Goal: Transaction & Acquisition: Purchase product/service

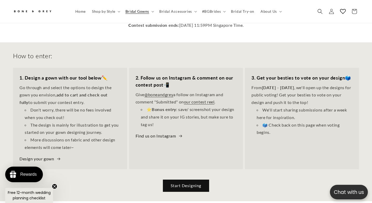
scroll to position [0, 126]
click at [175, 180] on link "Start Designing" at bounding box center [186, 186] width 46 height 12
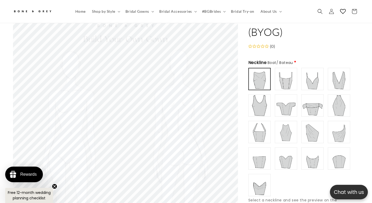
scroll to position [0, 126]
click at [288, 74] on img at bounding box center [286, 79] width 21 height 21
click at [309, 73] on img at bounding box center [312, 79] width 21 height 21
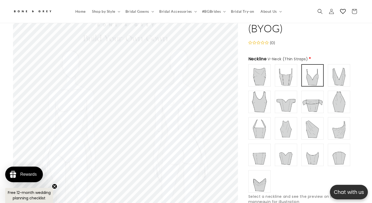
scroll to position [45, 0]
click at [337, 67] on img at bounding box center [339, 76] width 21 height 21
click at [259, 92] on img at bounding box center [259, 102] width 21 height 21
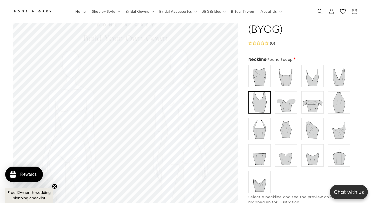
click at [281, 94] on img at bounding box center [286, 102] width 21 height 21
click at [314, 94] on img at bounding box center [312, 102] width 21 height 21
click at [344, 98] on img at bounding box center [339, 102] width 21 height 21
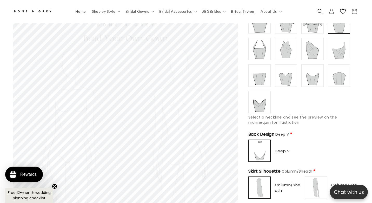
click at [56, 187] on circle "Close teaser" at bounding box center [54, 186] width 5 height 5
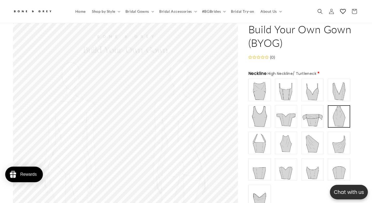
scroll to position [28, 0]
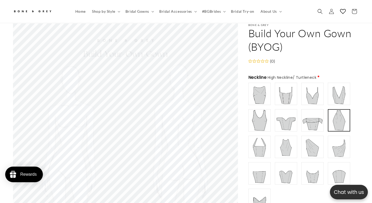
click at [266, 87] on img at bounding box center [259, 93] width 21 height 21
click at [307, 115] on img at bounding box center [312, 120] width 21 height 21
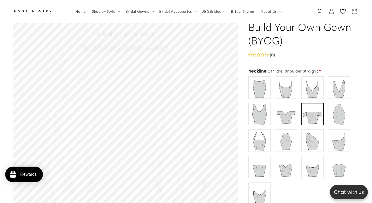
scroll to position [0, 126]
click at [283, 88] on img at bounding box center [286, 87] width 21 height 21
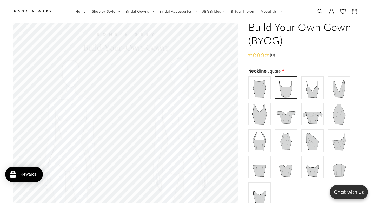
scroll to position [0, 251]
click at [312, 134] on img at bounding box center [312, 140] width 21 height 21
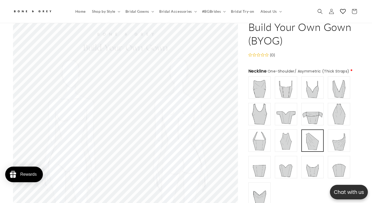
click at [343, 131] on img at bounding box center [339, 140] width 21 height 21
click at [259, 159] on img at bounding box center [259, 167] width 21 height 21
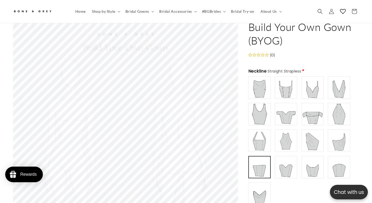
scroll to position [0, 0]
click at [279, 158] on img at bounding box center [286, 167] width 21 height 21
click at [315, 159] on img at bounding box center [312, 167] width 21 height 21
click at [340, 157] on img at bounding box center [339, 167] width 21 height 21
click at [261, 184] on img at bounding box center [259, 193] width 21 height 21
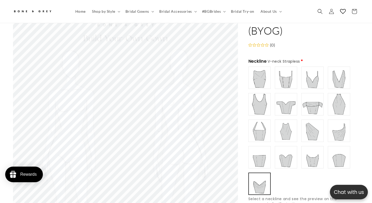
scroll to position [44, 0]
type input "**********"
click at [313, 100] on img at bounding box center [312, 104] width 21 height 21
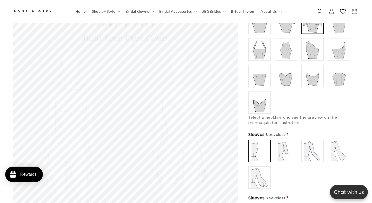
scroll to position [0, 251]
click at [283, 147] on img at bounding box center [286, 151] width 21 height 21
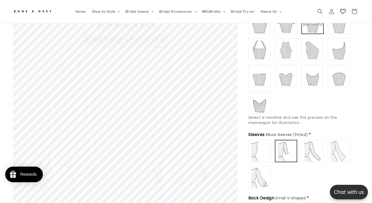
click at [308, 146] on img at bounding box center [312, 151] width 21 height 21
click at [342, 148] on img at bounding box center [339, 151] width 21 height 21
click at [261, 167] on img at bounding box center [259, 177] width 21 height 21
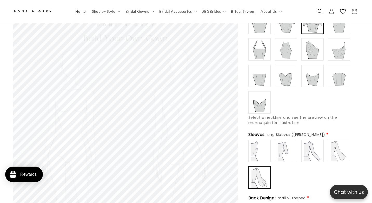
click at [334, 145] on img at bounding box center [339, 151] width 21 height 21
click at [314, 144] on img at bounding box center [312, 151] width 21 height 21
click at [285, 143] on img at bounding box center [286, 151] width 21 height 21
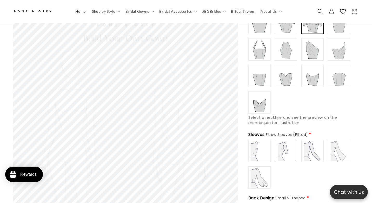
click at [259, 142] on img at bounding box center [259, 151] width 21 height 21
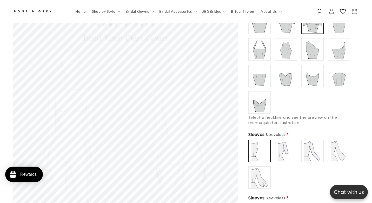
scroll to position [0, 126]
click at [307, 142] on img at bounding box center [312, 151] width 21 height 21
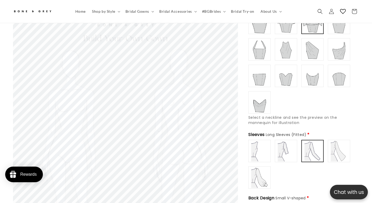
scroll to position [0, 0]
type input "**********"
click at [255, 148] on img at bounding box center [259, 151] width 21 height 21
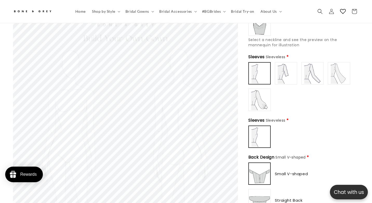
scroll to position [209, 0]
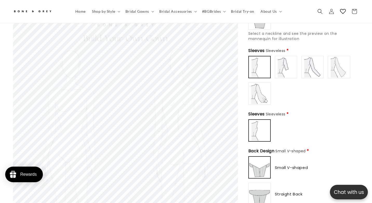
click at [260, 121] on img at bounding box center [260, 130] width 20 height 20
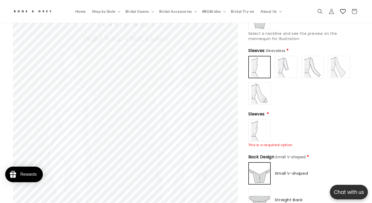
type input "**********"
click at [260, 121] on img at bounding box center [259, 130] width 21 height 21
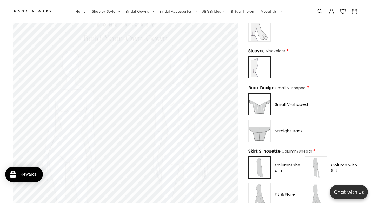
scroll to position [273, 0]
click at [265, 120] on img at bounding box center [259, 130] width 21 height 21
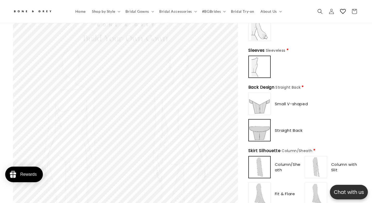
click at [260, 98] on img at bounding box center [259, 103] width 21 height 21
click at [267, 120] on img at bounding box center [259, 130] width 21 height 21
type input "**********"
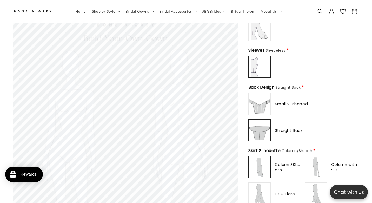
click at [264, 102] on img at bounding box center [259, 103] width 21 height 21
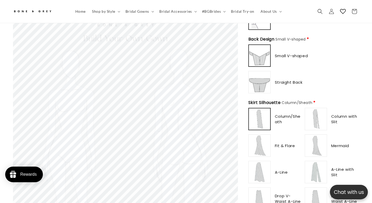
scroll to position [0, 0]
click at [315, 109] on img at bounding box center [316, 119] width 21 height 21
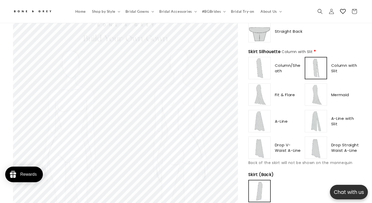
scroll to position [368, 0]
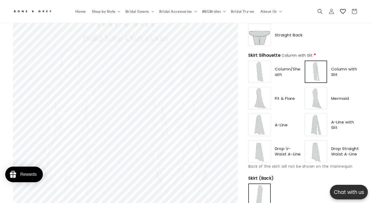
click at [263, 141] on img at bounding box center [259, 151] width 21 height 21
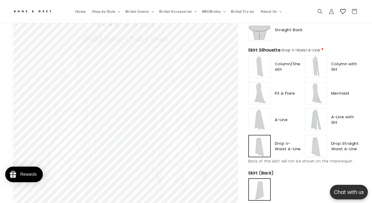
scroll to position [370, 0]
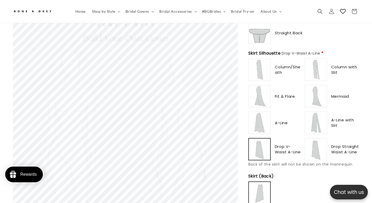
click at [262, 59] on img at bounding box center [259, 69] width 21 height 21
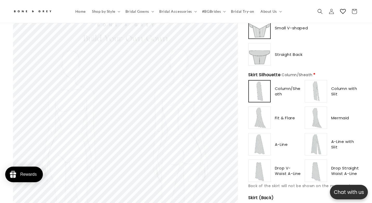
scroll to position [344, 0]
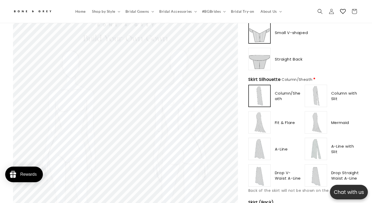
click at [317, 88] on img at bounding box center [316, 96] width 21 height 21
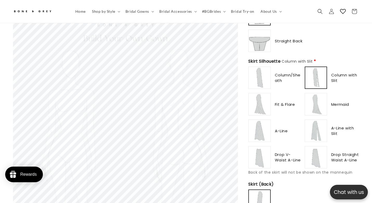
scroll to position [0, 251]
click at [264, 100] on img at bounding box center [259, 104] width 21 height 21
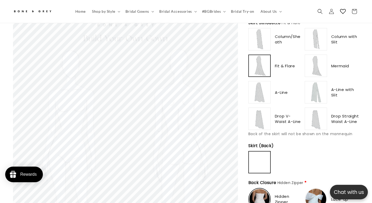
scroll to position [388, 0]
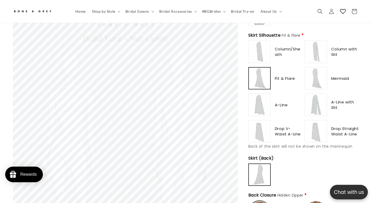
click at [312, 72] on img at bounding box center [316, 78] width 21 height 21
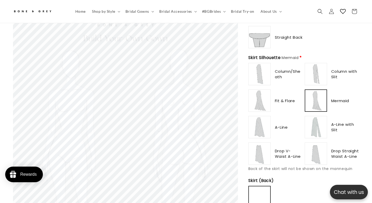
scroll to position [375, 0]
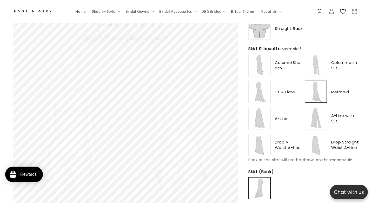
click at [264, 115] on img at bounding box center [259, 118] width 21 height 21
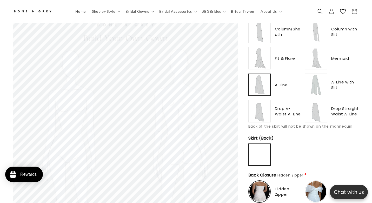
scroll to position [403, 0]
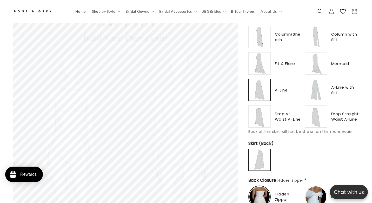
click at [318, 80] on img at bounding box center [316, 90] width 21 height 21
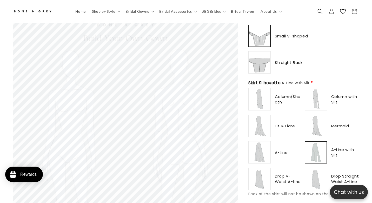
scroll to position [349, 0]
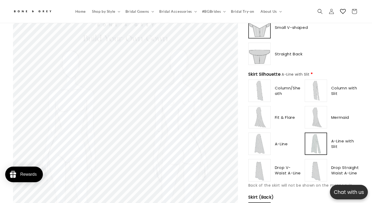
click at [260, 162] on img at bounding box center [259, 170] width 21 height 21
click at [313, 161] on img at bounding box center [316, 170] width 21 height 21
type input "**********"
click at [321, 139] on img at bounding box center [316, 143] width 21 height 21
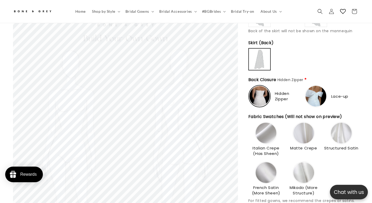
scroll to position [0, 251]
click at [265, 91] on img at bounding box center [260, 96] width 20 height 20
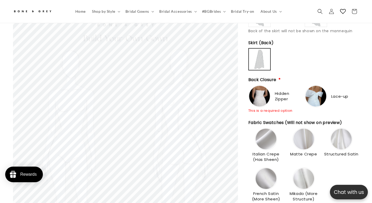
click at [265, 91] on img at bounding box center [259, 96] width 21 height 21
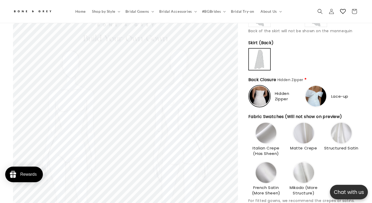
type input "*******"
click at [313, 87] on img at bounding box center [316, 96] width 21 height 21
click at [265, 123] on img at bounding box center [266, 133] width 21 height 21
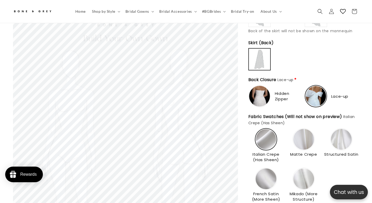
scroll to position [0, 251]
click at [266, 168] on img at bounding box center [266, 178] width 21 height 21
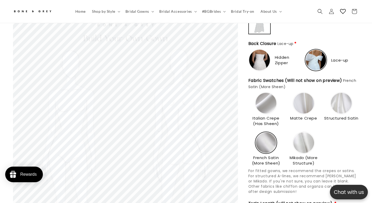
scroll to position [0, 0]
type input "**********"
click at [305, 138] on img at bounding box center [303, 142] width 21 height 21
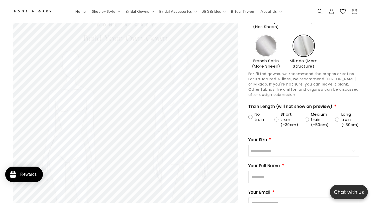
scroll to position [0, 126]
type input "********"
click at [251, 112] on div "No train" at bounding box center [259, 117] width 20 height 10
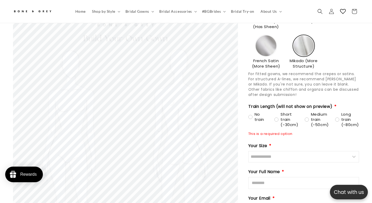
scroll to position [0, 251]
type input "**********"
click at [308, 112] on div "Medium train (~50cm)" at bounding box center [317, 120] width 24 height 16
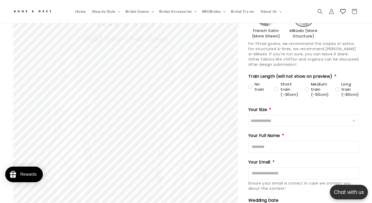
scroll to position [664, 0]
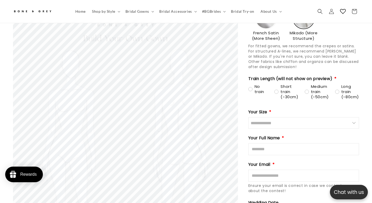
click at [267, 117] on input "Size" at bounding box center [304, 122] width 111 height 11
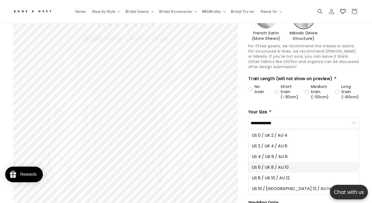
scroll to position [0, 251]
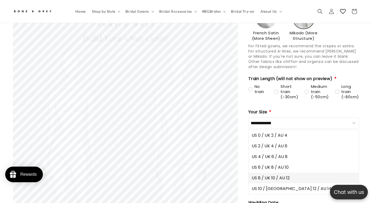
click at [272, 175] on span "US 8 / UK 10 / AU 12" at bounding box center [271, 178] width 38 height 6
type input "**********"
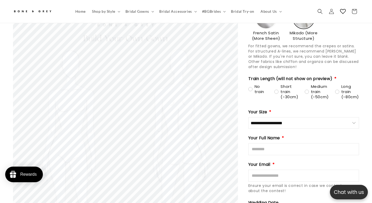
scroll to position [0, 0]
click at [273, 143] on input "Full Name" at bounding box center [304, 149] width 111 height 12
type input "**********"
click at [279, 170] on input "Email" at bounding box center [304, 176] width 111 height 12
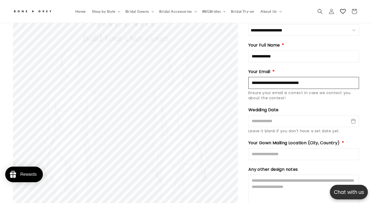
scroll to position [757, 0]
type input "**********"
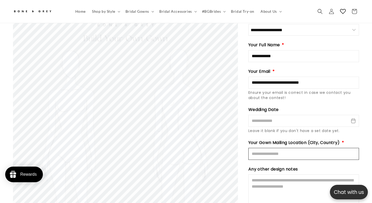
click at [323, 148] on input "Mailing Location" at bounding box center [304, 154] width 111 height 12
type input "*********"
click at [330, 166] on div "Any other design notes" at bounding box center [304, 187] width 111 height 43
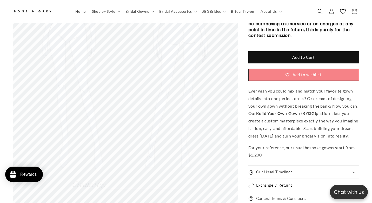
scroll to position [980, 0]
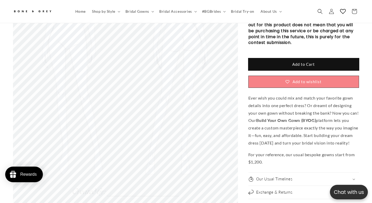
click at [288, 58] on button "Add to Cart" at bounding box center [304, 64] width 111 height 12
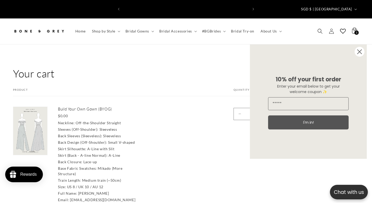
scroll to position [0, 126]
click at [313, 104] on input "Email" at bounding box center [308, 103] width 81 height 13
type input "**********"
click at [305, 120] on button "I'm in!" at bounding box center [308, 122] width 81 height 14
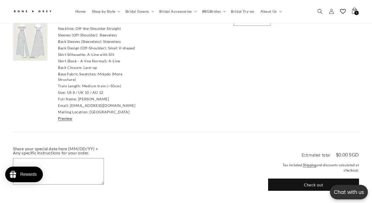
scroll to position [91, 0]
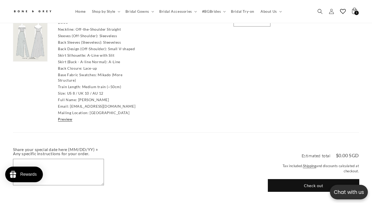
click at [282, 179] on button "Check out" at bounding box center [313, 185] width 91 height 12
